Goal: Information Seeking & Learning: Learn about a topic

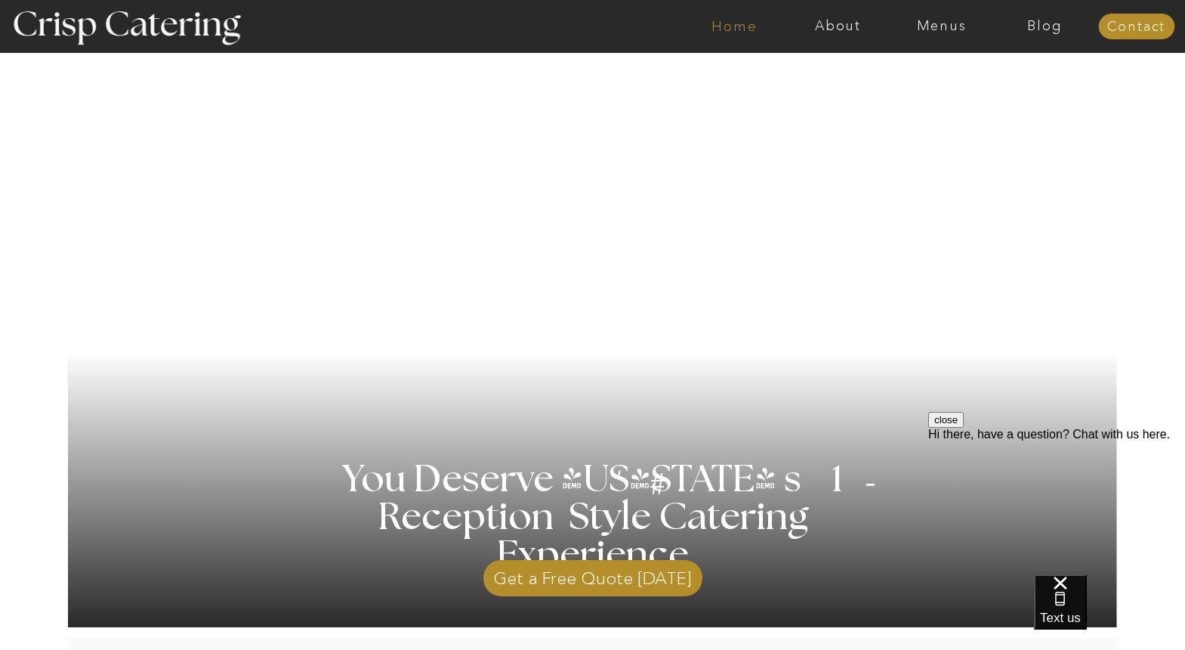
click at [731, 27] on nav "Home" at bounding box center [735, 26] width 104 height 15
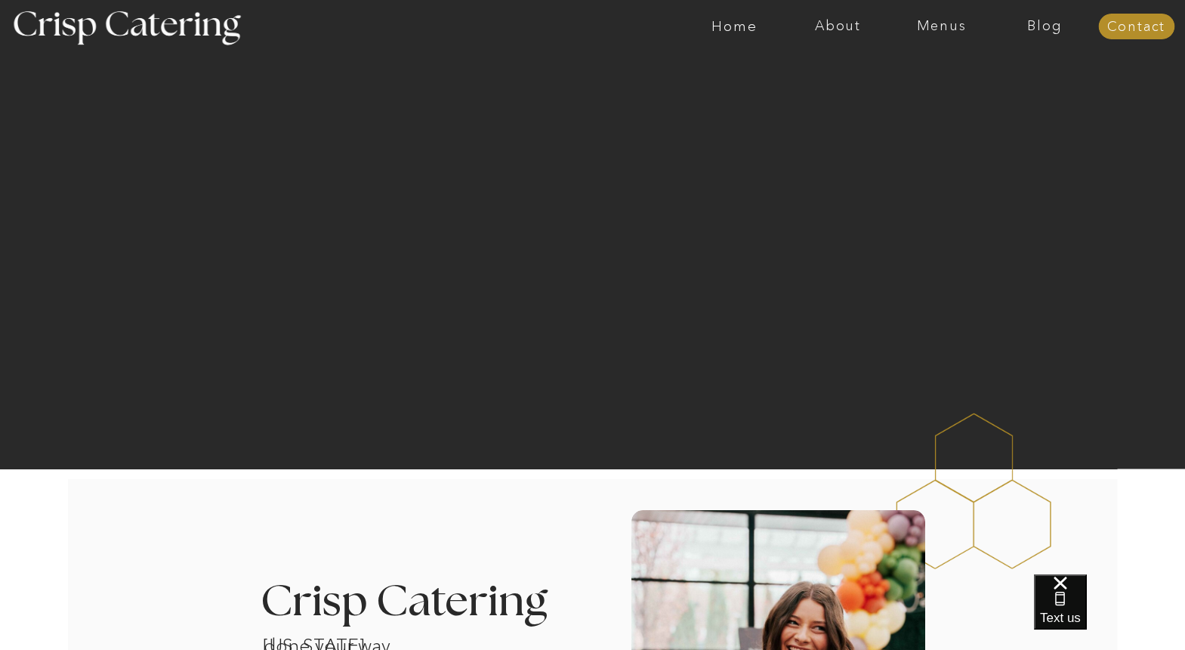
scroll to position [9, 0]
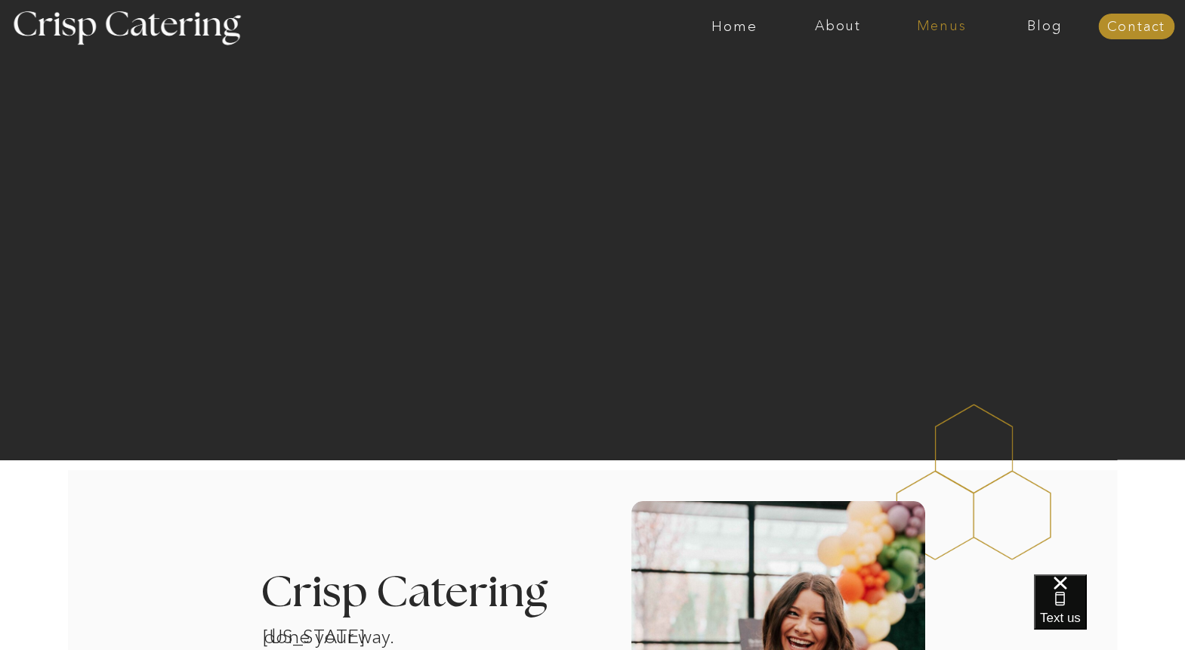
click at [956, 19] on nav "Menus" at bounding box center [942, 26] width 104 height 15
click at [916, 69] on nav "Summer (Mar-Aug)" at bounding box center [946, 68] width 135 height 14
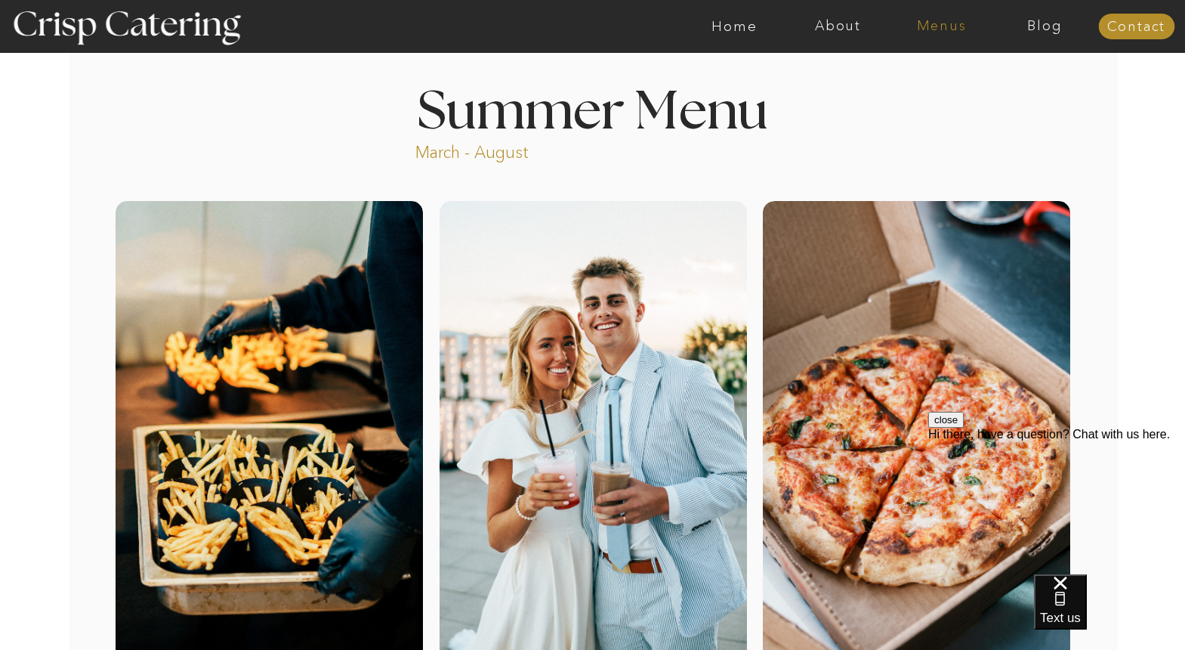
click at [953, 19] on nav "Menus" at bounding box center [942, 26] width 104 height 15
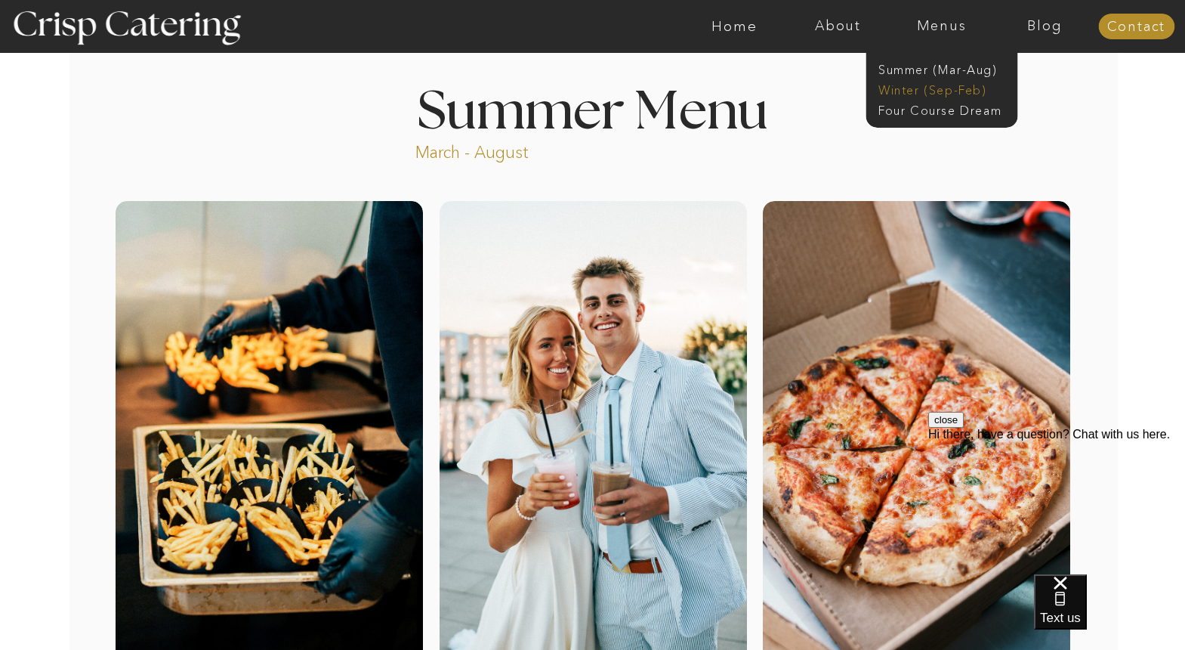
click at [946, 86] on nav "Winter (Sep-Feb)" at bounding box center [941, 89] width 124 height 14
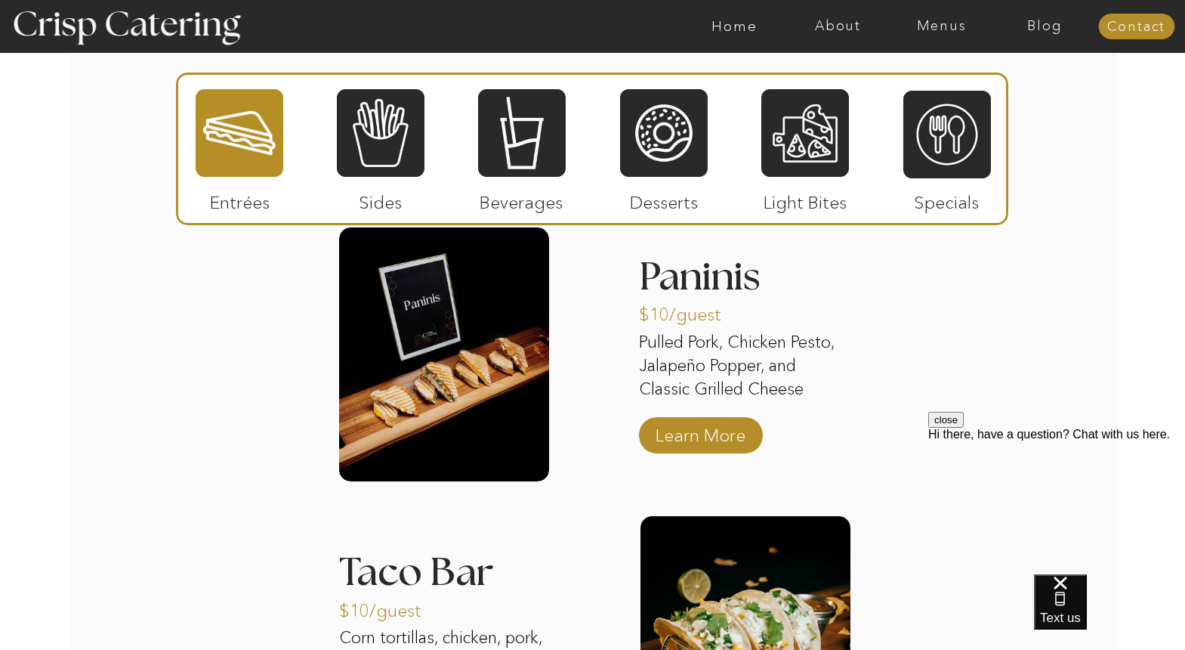
scroll to position [1907, 0]
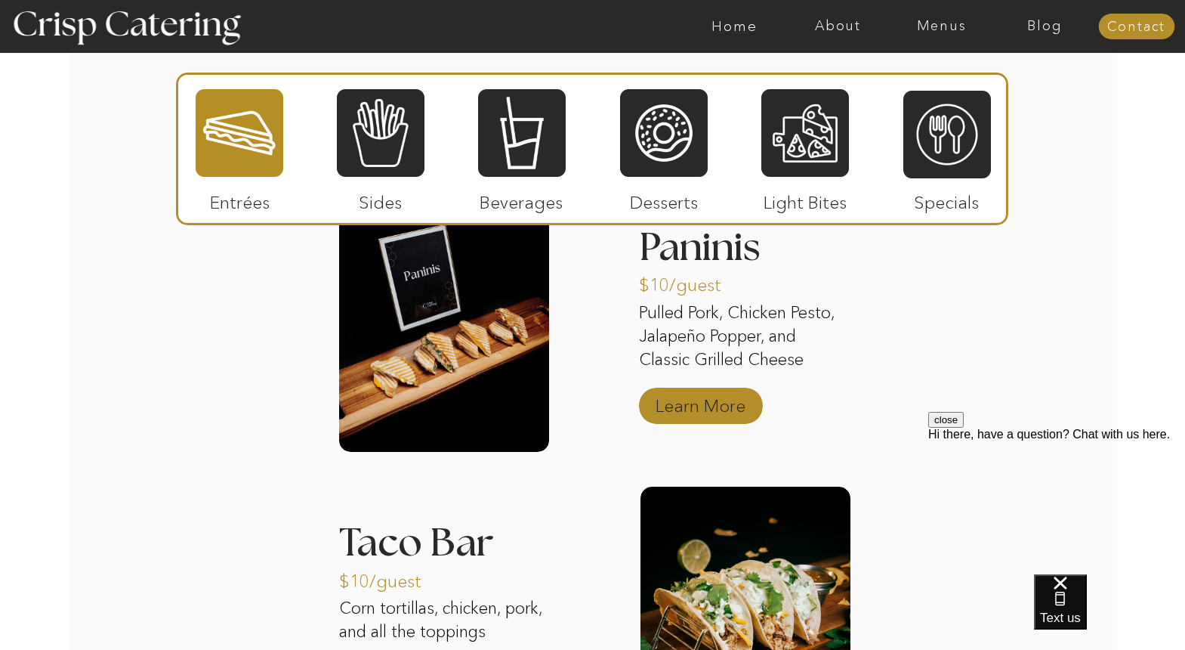
click at [705, 389] on p "Learn More" at bounding box center [700, 402] width 100 height 44
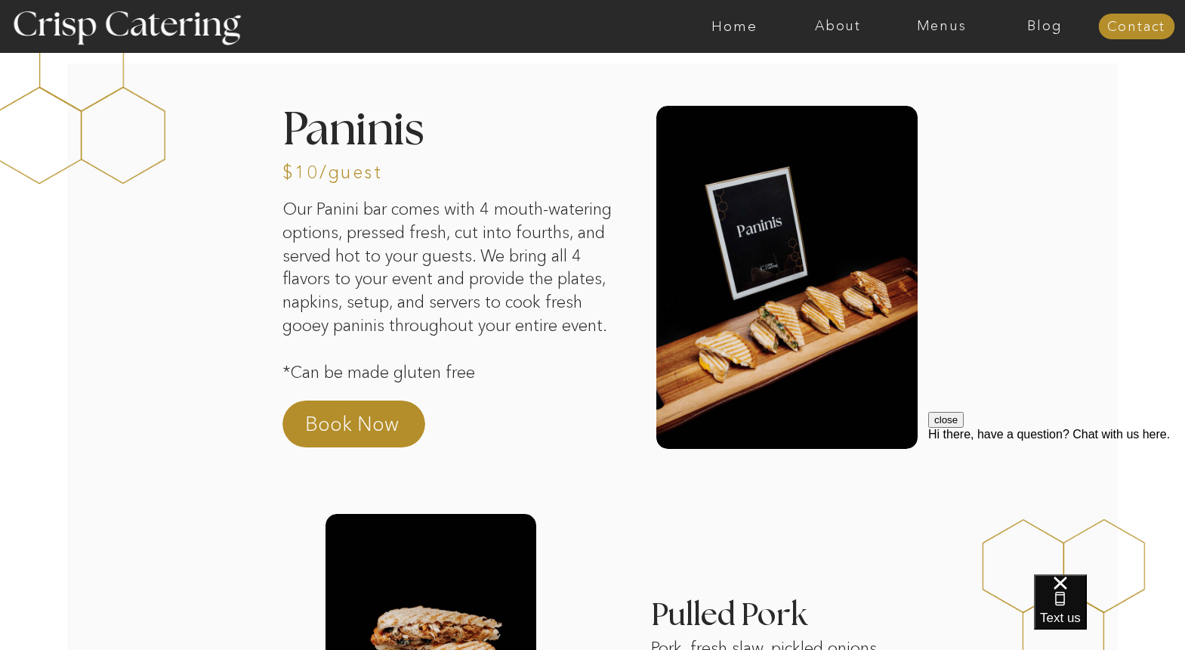
scroll to position [9, 0]
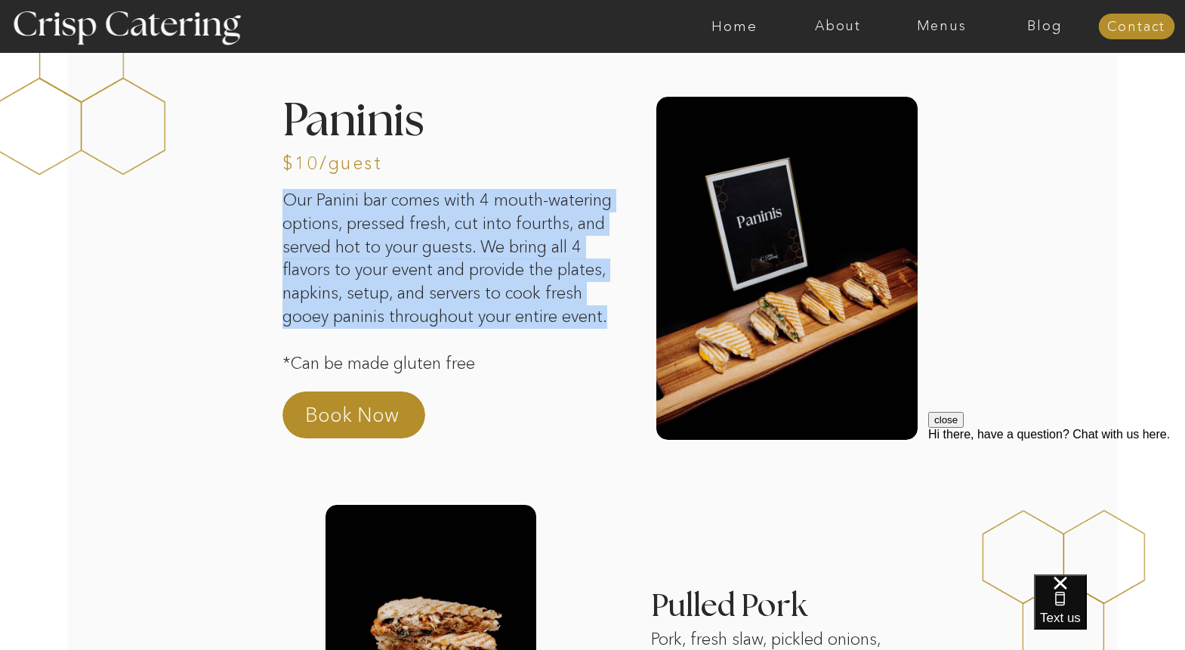
drag, startPoint x: 626, startPoint y: 318, endPoint x: 610, endPoint y: 325, distance: 16.6
copy p "Our Panini bar comes with 4 mouth-watering options, pressed fresh, cut into fou…"
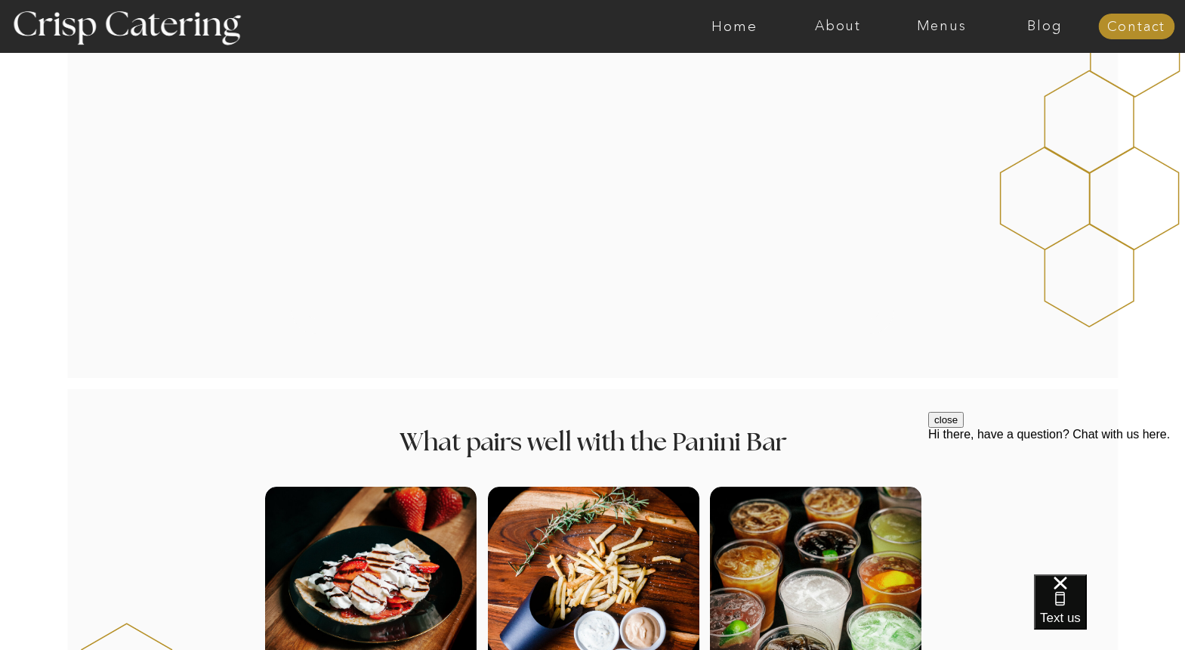
scroll to position [1956, 0]
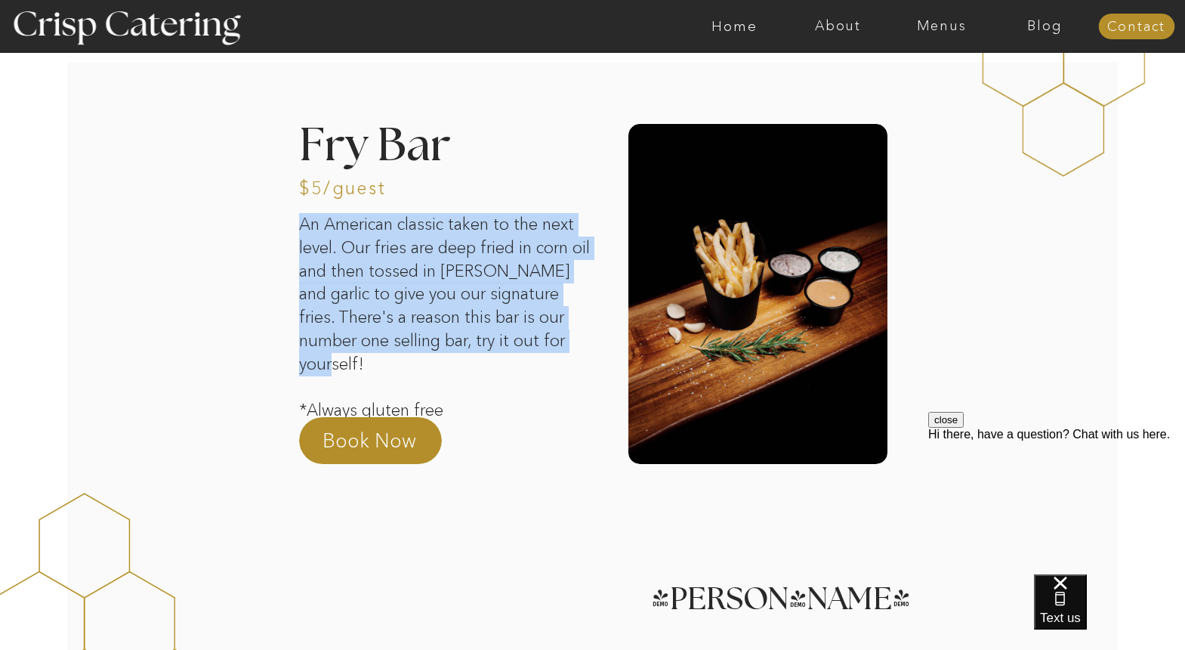
drag, startPoint x: 546, startPoint y: 340, endPoint x: 289, endPoint y: 236, distance: 277.2
copy p "An American classic taken to the next level. Our fries are deep fried in corn o…"
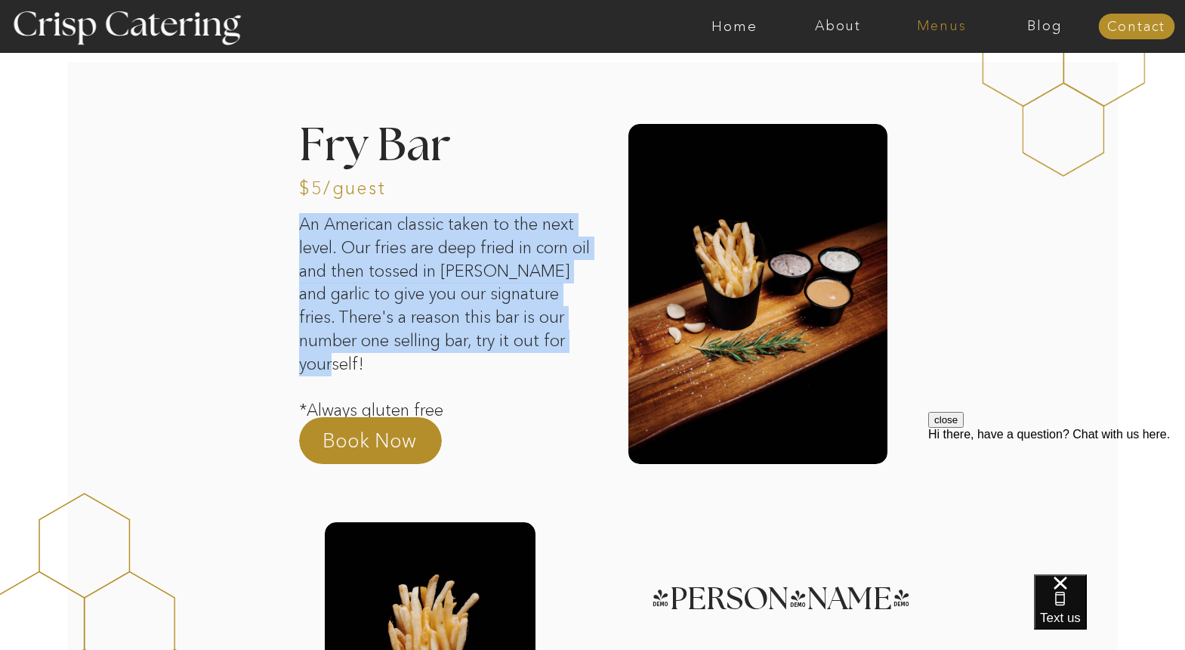
click at [946, 23] on nav "Menus" at bounding box center [942, 26] width 104 height 15
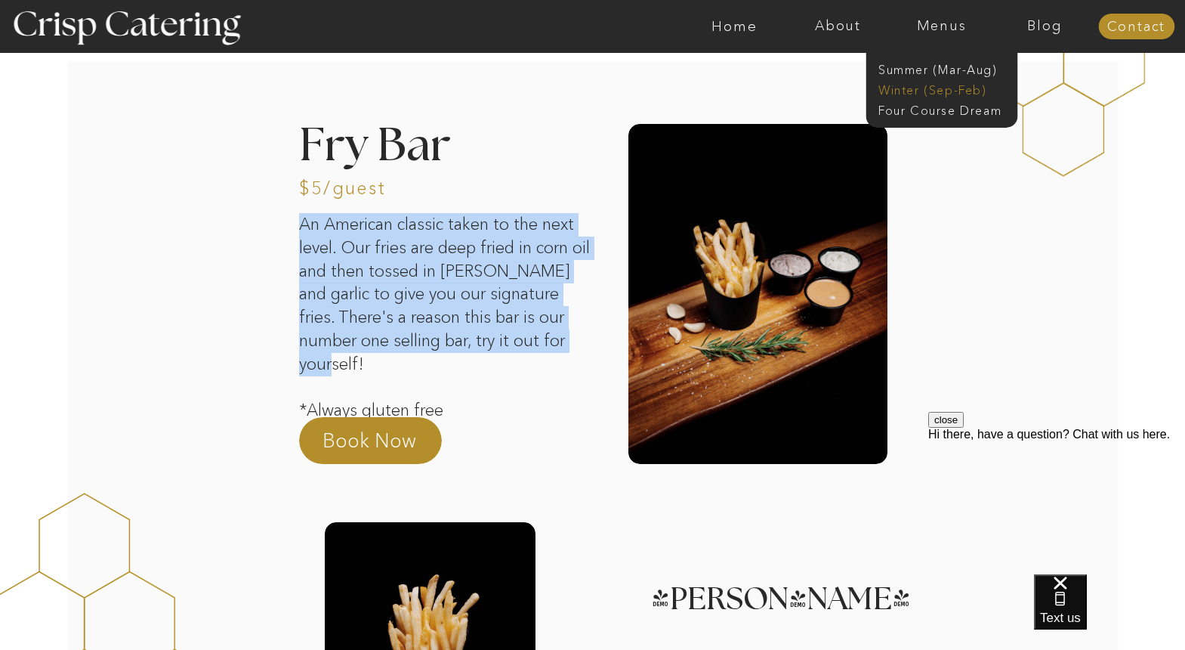
click at [935, 85] on nav "Winter (Sep-Feb)" at bounding box center [941, 89] width 124 height 14
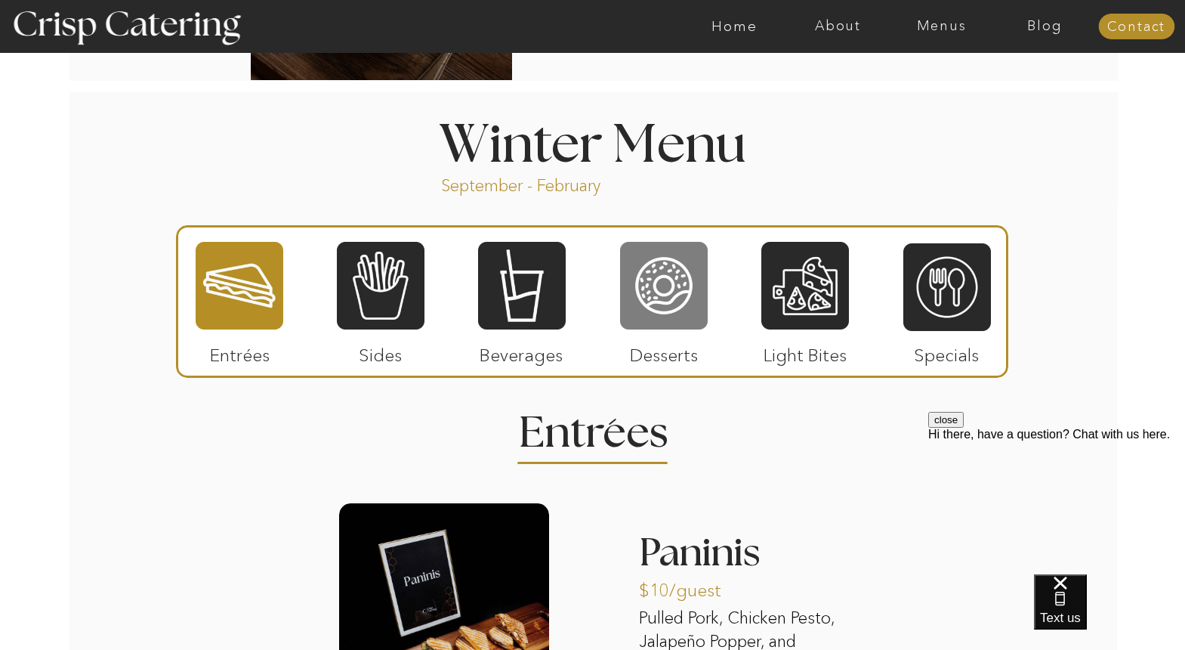
scroll to position [1757, 0]
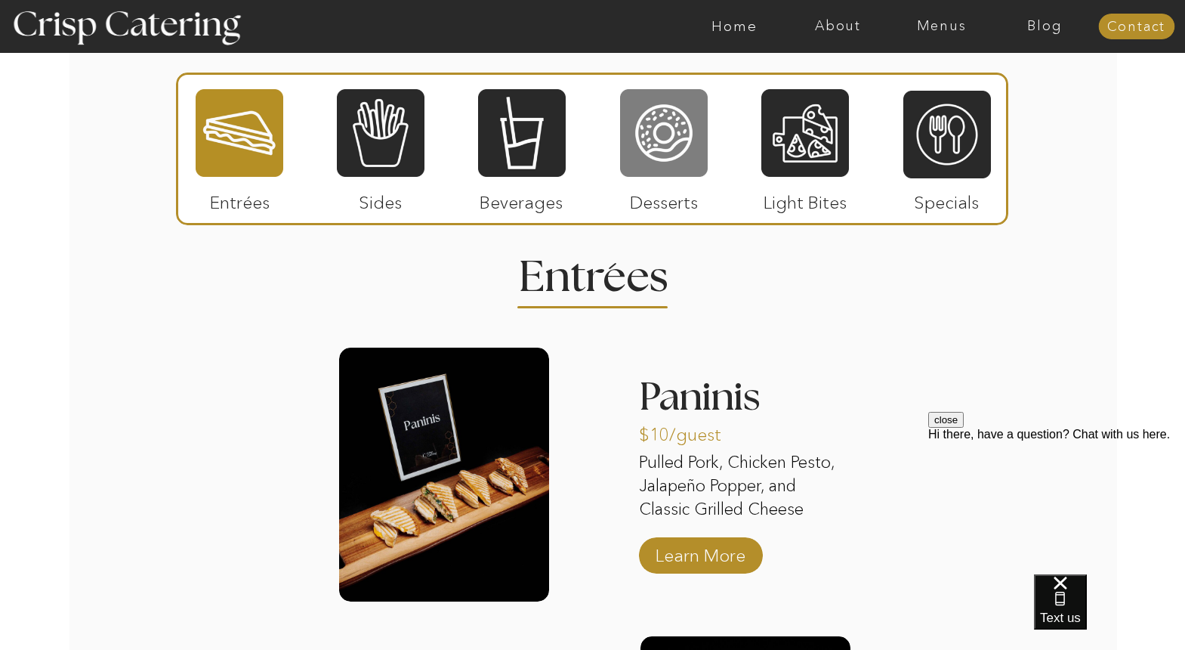
click at [675, 131] on div at bounding box center [664, 133] width 88 height 91
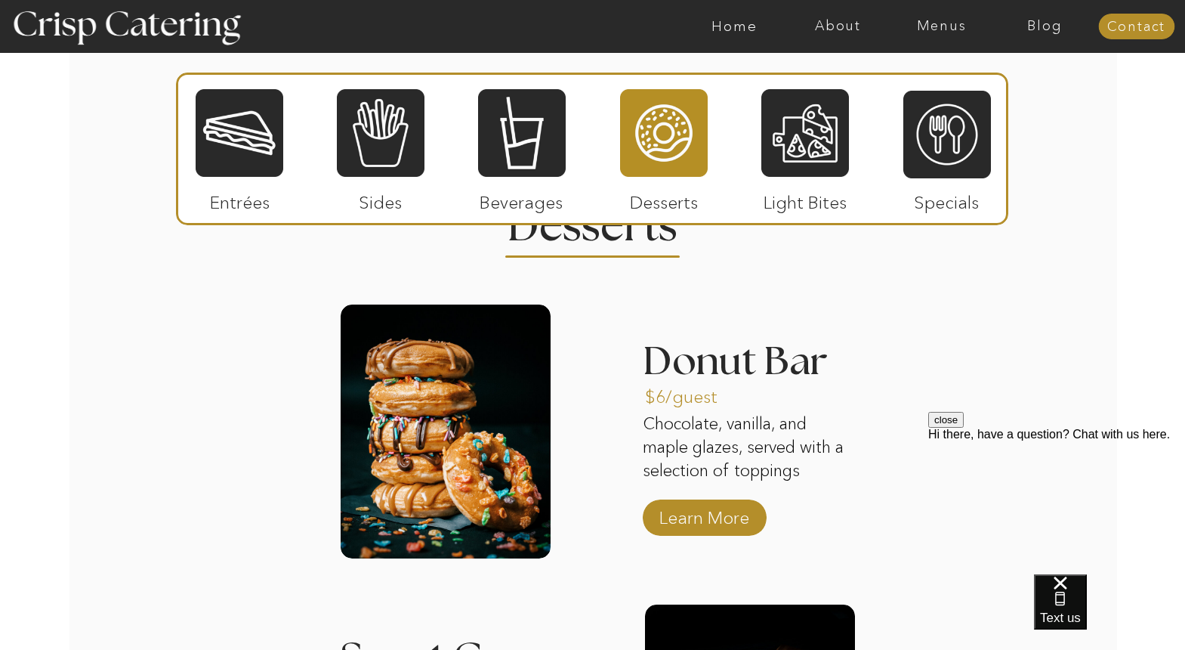
scroll to position [1798, 0]
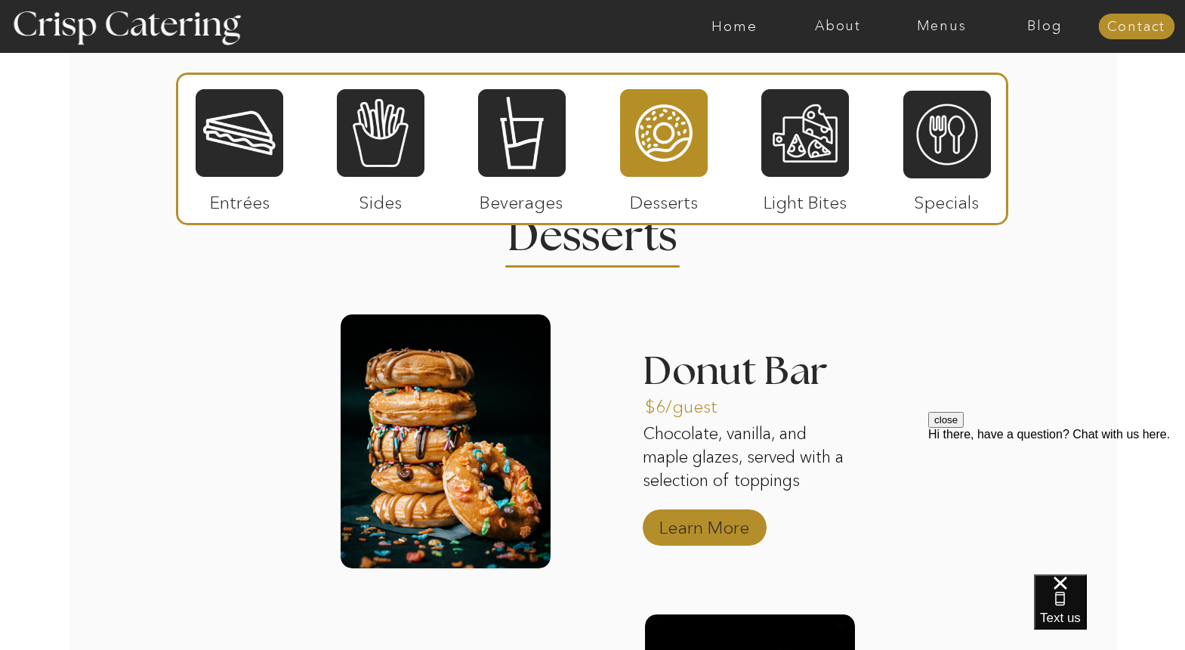
click at [687, 528] on p "Learn More" at bounding box center [704, 524] width 100 height 44
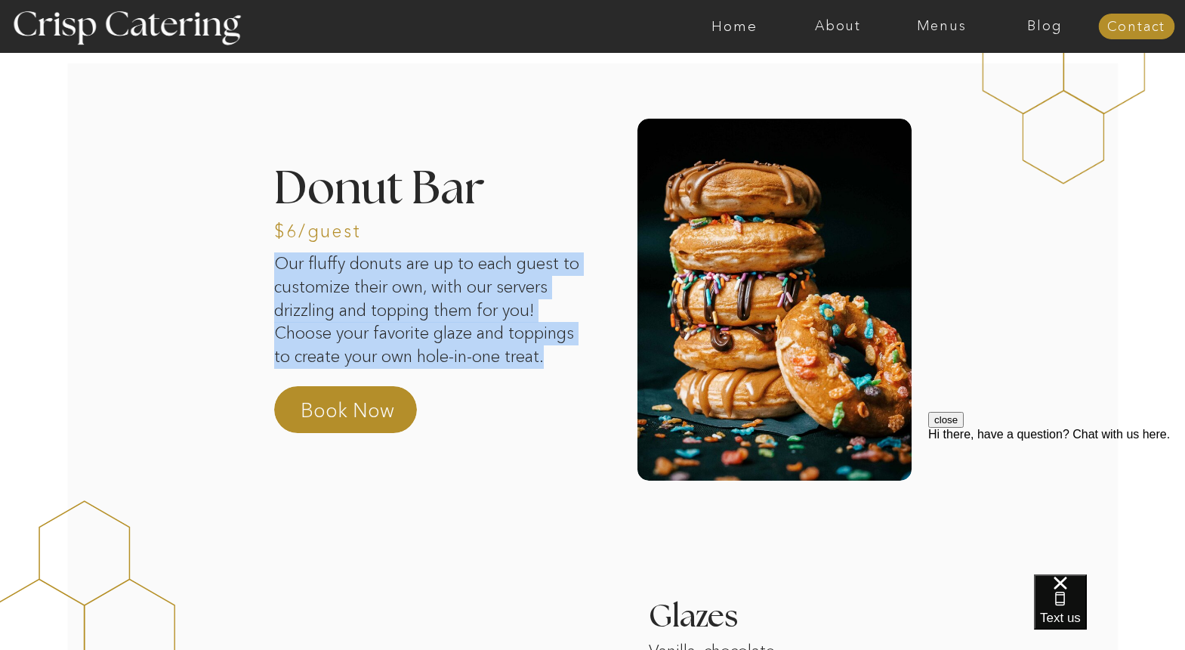
drag, startPoint x: 547, startPoint y: 359, endPoint x: 277, endPoint y: 261, distance: 287.5
click at [277, 261] on p "Our fluffy donuts are up to each guest to customize their own, with our servers…" at bounding box center [433, 311] width 319 height 119
copy p "Our fluffy donuts are up to each guest to customize their own, with our servers…"
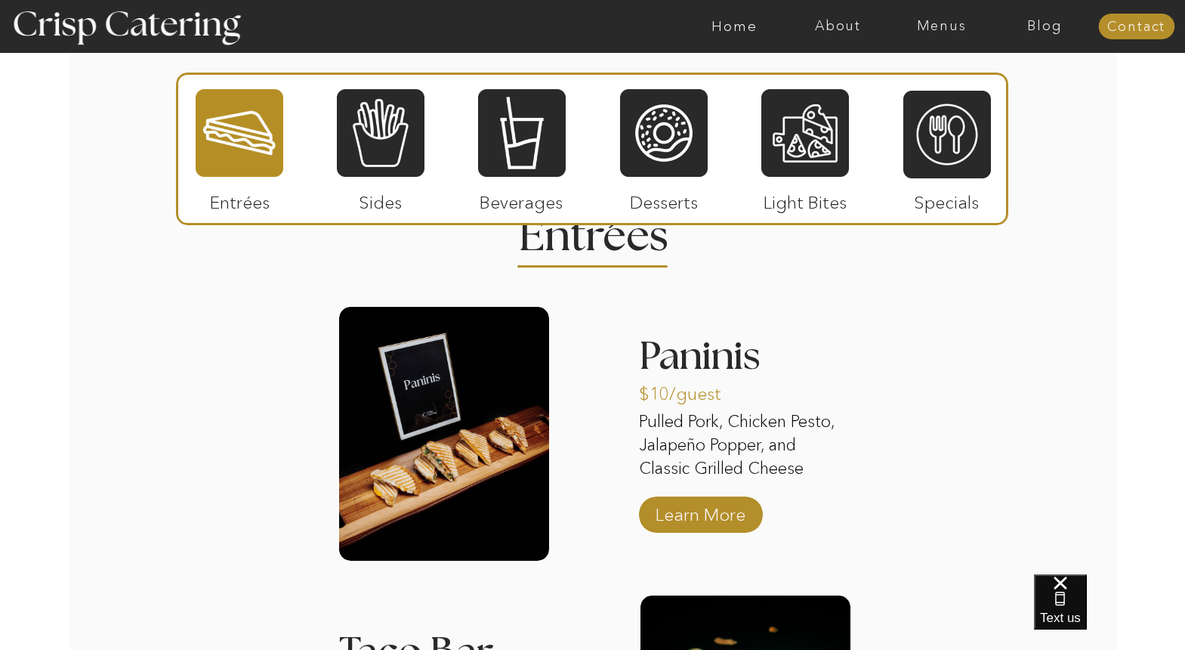
scroll to position [2011, 0]
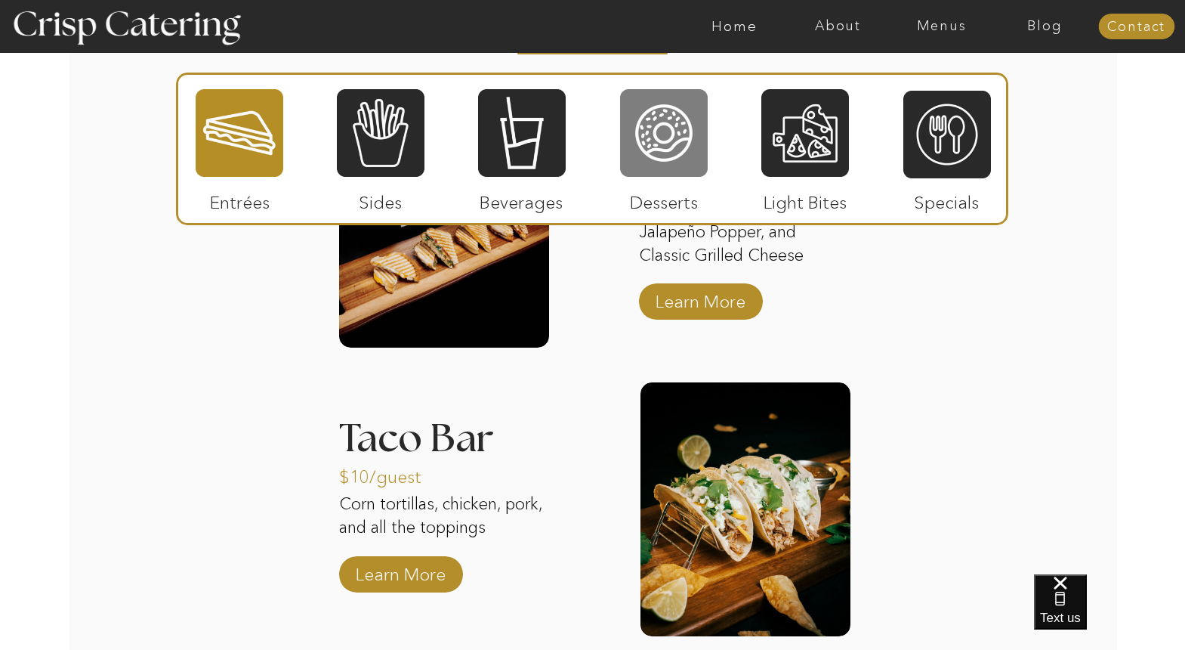
click at [680, 134] on div at bounding box center [664, 133] width 88 height 91
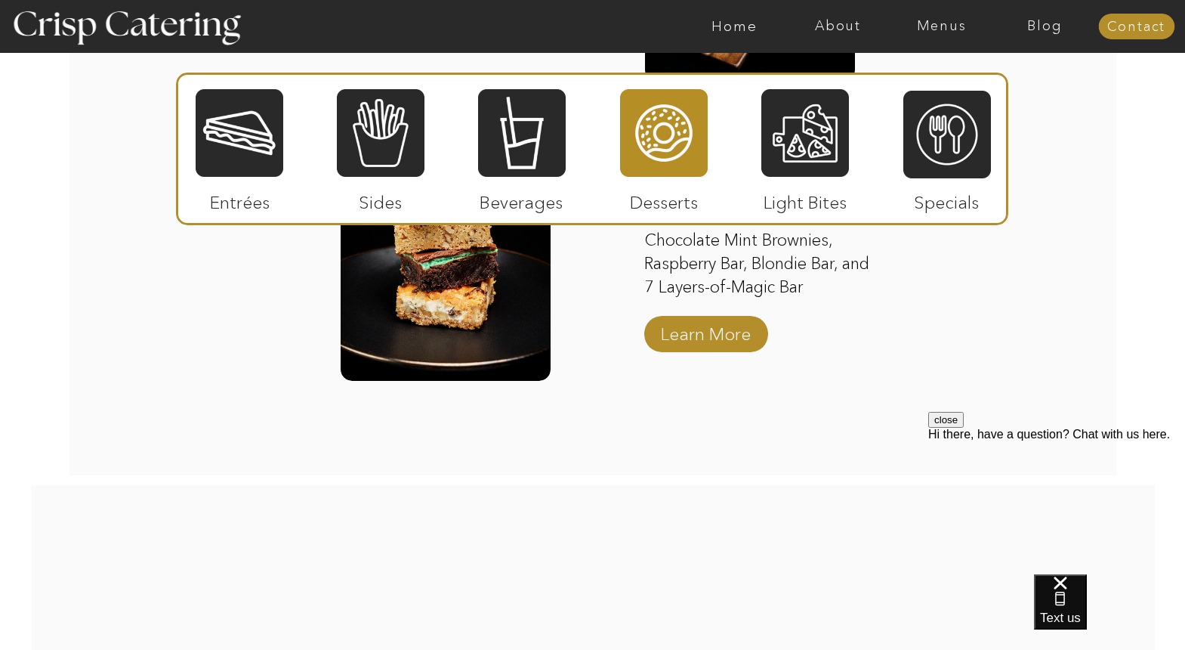
scroll to position [2662, 0]
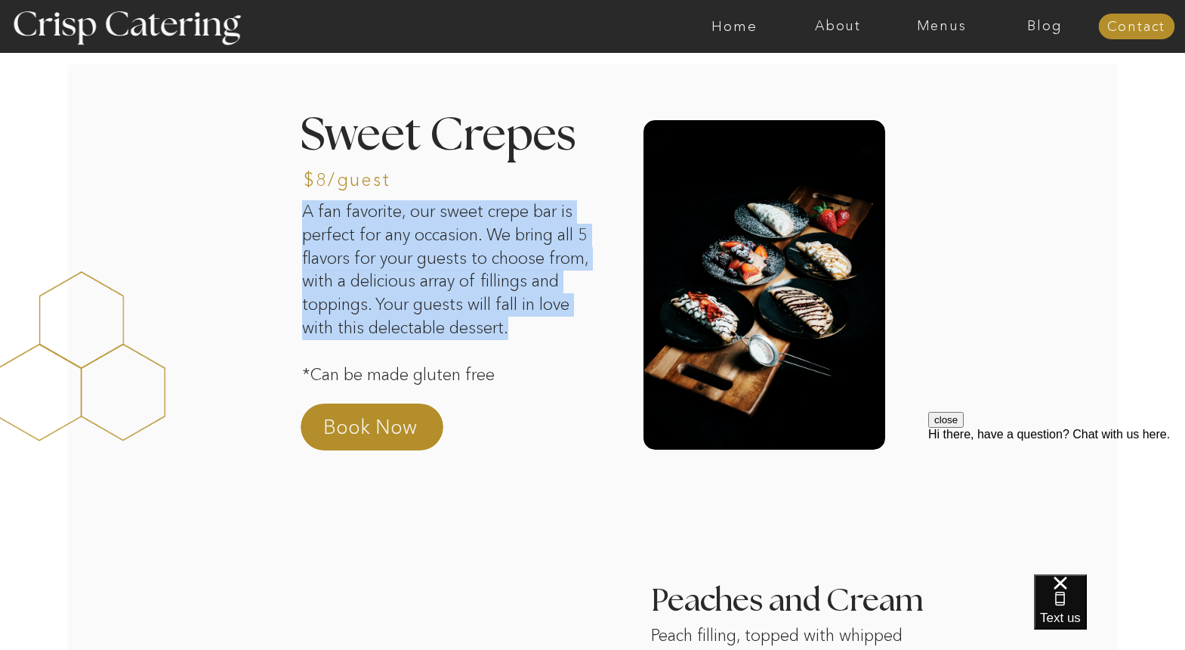
drag, startPoint x: 522, startPoint y: 335, endPoint x: 301, endPoint y: 221, distance: 249.0
copy p "A fan favorite, our sweet crepe bar is perfect for any occasion. We bring all 5…"
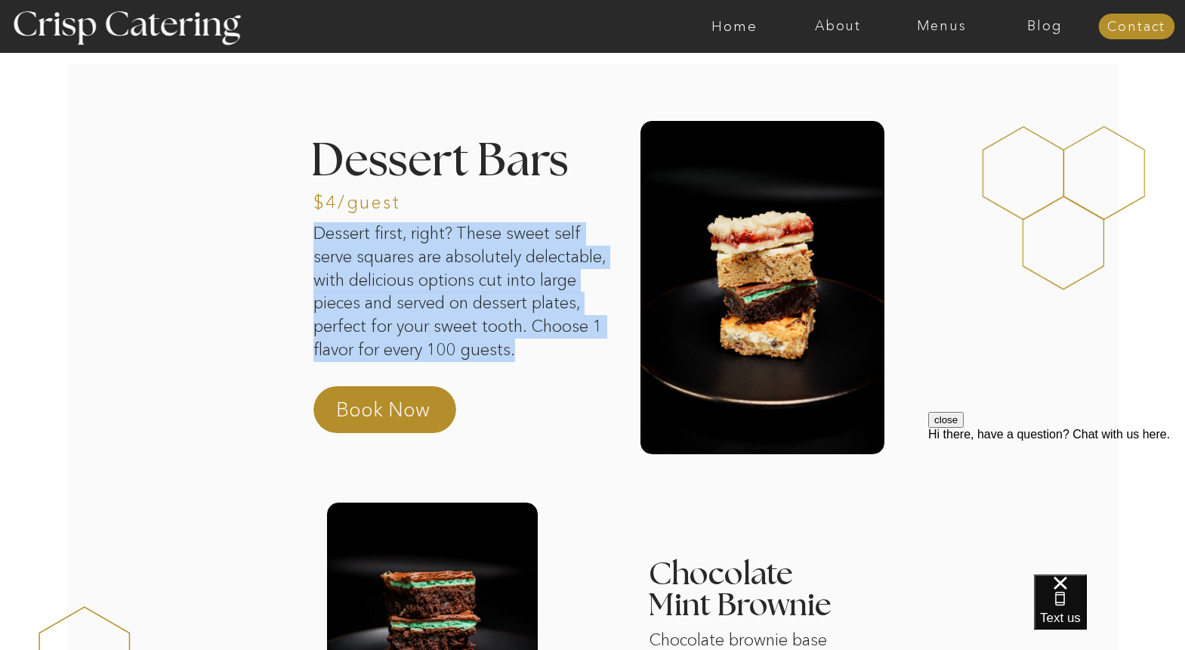
drag, startPoint x: 535, startPoint y: 352, endPoint x: 287, endPoint y: 244, distance: 270.3
copy p "Dessert first, right? These sweet self serve squares are absolutely delectable,…"
